Goal: Book appointment/travel/reservation

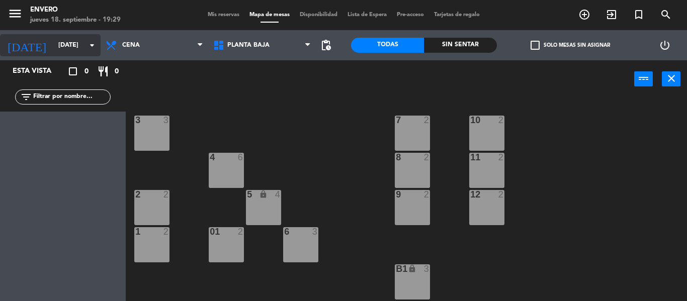
click at [64, 39] on input "[DATE]" at bounding box center [95, 45] width 85 height 17
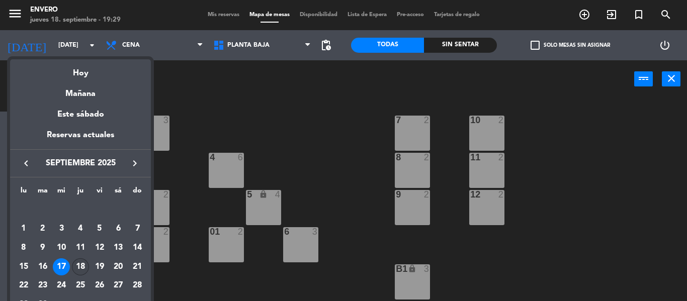
click at [79, 264] on div "18" at bounding box center [80, 266] width 17 height 17
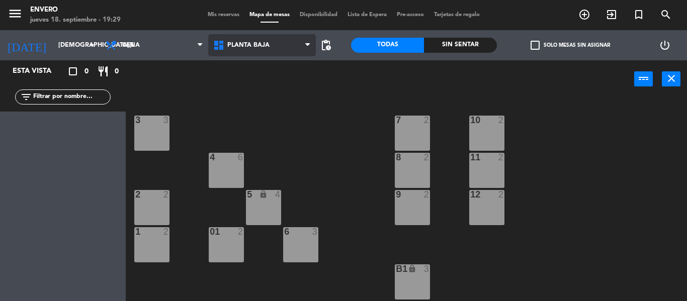
click at [266, 51] on span "Planta Baja" at bounding box center [262, 45] width 108 height 22
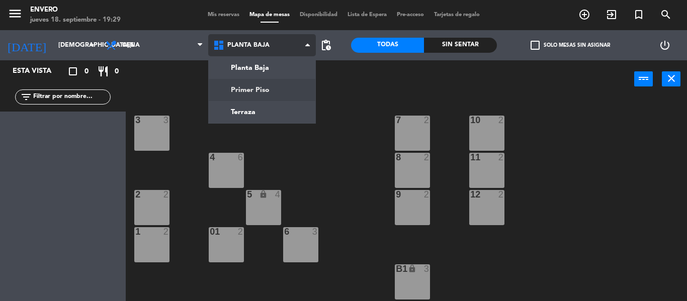
click at [261, 82] on ng-component "menu Envero [DATE] 18. septiembre - 19:29 Mis reservas Mapa de mesas Disponibil…" at bounding box center [343, 150] width 687 height 301
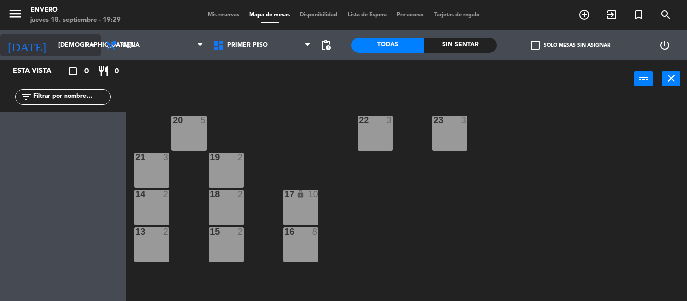
click at [53, 49] on input "[DEMOGRAPHIC_DATA][DATE]" at bounding box center [95, 45] width 85 height 17
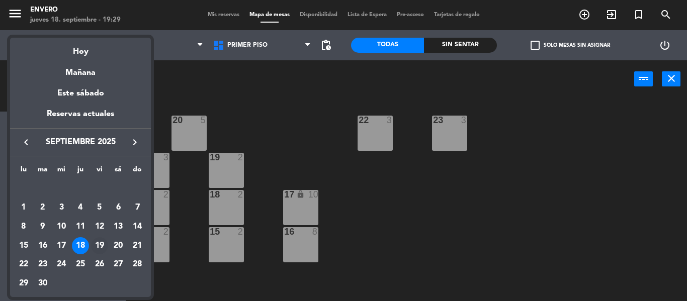
click at [96, 245] on div "19" at bounding box center [99, 245] width 17 height 17
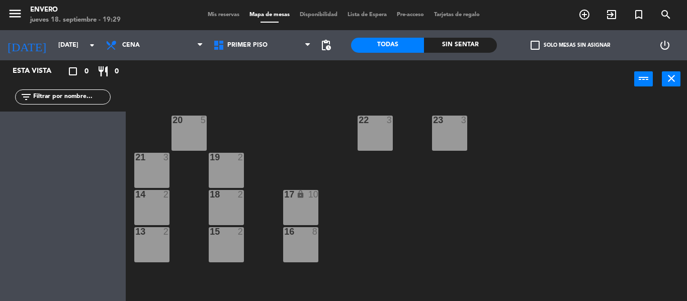
click at [45, 21] on div "jueves 18. septiembre - 19:29" at bounding box center [75, 20] width 90 height 10
click at [54, 38] on input "[DATE]" at bounding box center [95, 45] width 85 height 17
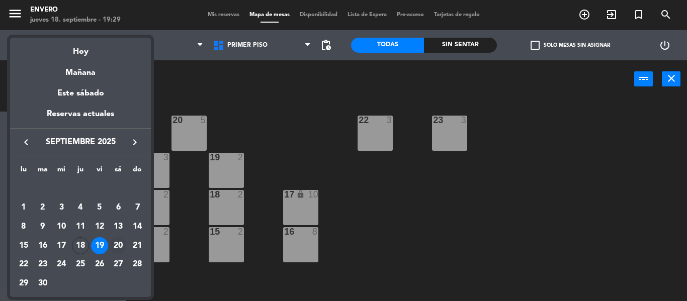
click at [120, 246] on div "20" at bounding box center [118, 245] width 17 height 17
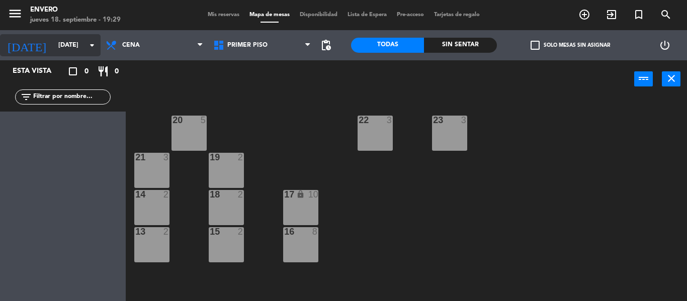
click at [56, 52] on input "[DATE]" at bounding box center [95, 45] width 85 height 17
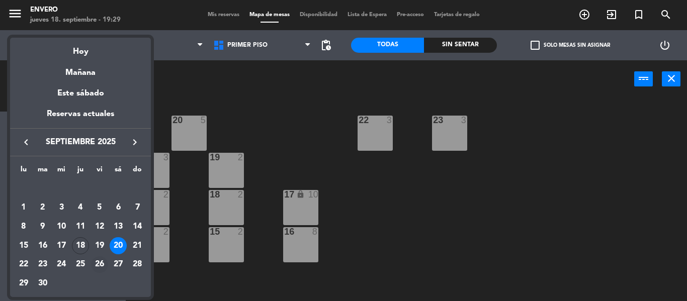
click at [99, 263] on div "26" at bounding box center [99, 264] width 17 height 17
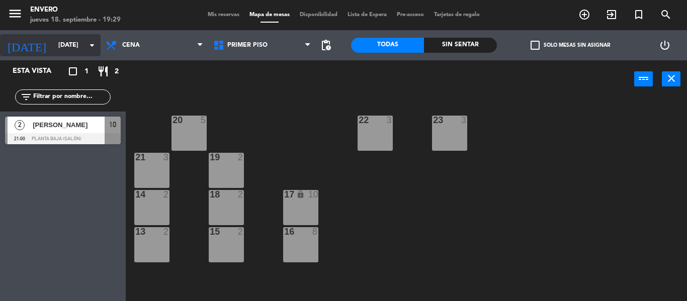
click at [68, 48] on input "[DATE]" at bounding box center [95, 45] width 85 height 17
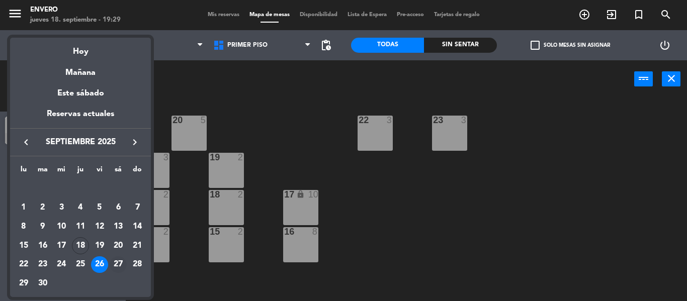
click at [121, 263] on div "27" at bounding box center [118, 264] width 17 height 17
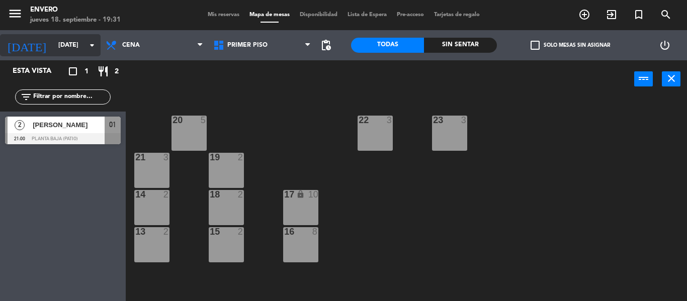
click at [53, 44] on input "[DATE]" at bounding box center [95, 45] width 85 height 17
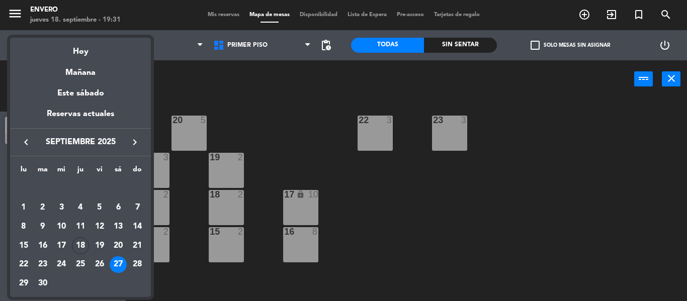
click at [79, 247] on div "18" at bounding box center [80, 245] width 17 height 17
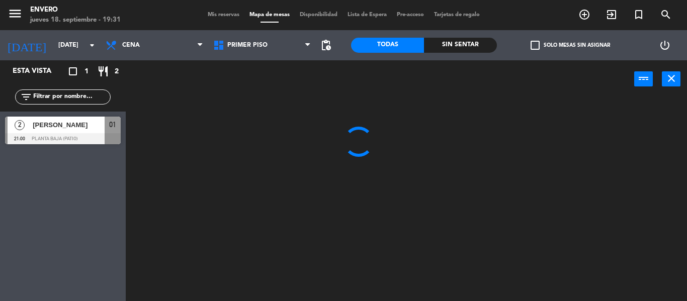
type input "[DEMOGRAPHIC_DATA][DATE]"
